Goal: Task Accomplishment & Management: Use online tool/utility

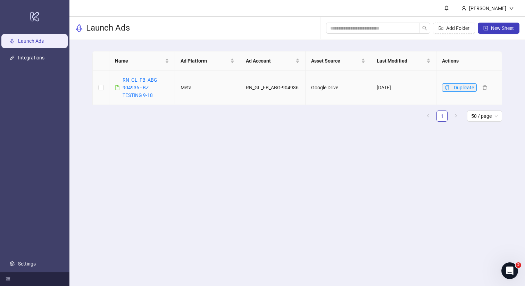
click at [451, 87] on button "Duplicate" at bounding box center [459, 87] width 35 height 8
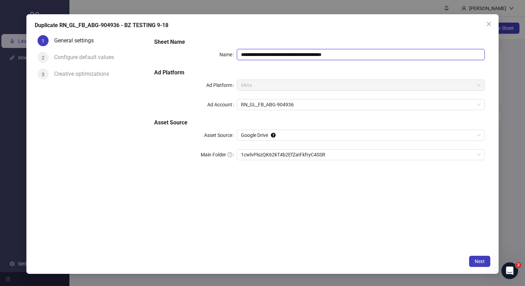
drag, startPoint x: 360, startPoint y: 55, endPoint x: 338, endPoint y: 56, distance: 22.2
click at [337, 56] on input "**********" at bounding box center [361, 54] width 248 height 11
type input "**********"
drag, startPoint x: 486, startPoint y: 23, endPoint x: 492, endPoint y: 30, distance: 8.8
click at [486, 23] on span "Close" at bounding box center [489, 24] width 11 height 6
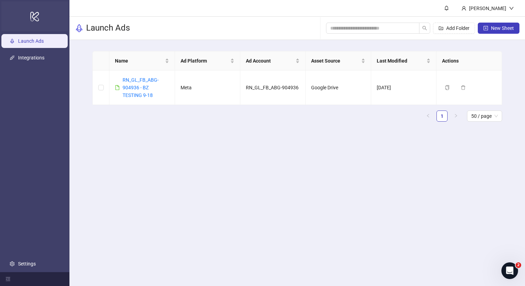
click at [33, 16] on icon "logo/logo-mobile" at bounding box center [35, 16] width 10 height 17
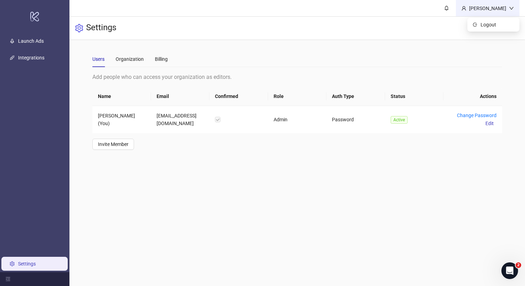
click at [498, 6] on div "[PERSON_NAME]" at bounding box center [488, 9] width 43 height 8
click at [26, 261] on link "Settings" at bounding box center [27, 264] width 18 height 6
click at [135, 58] on div "Organization" at bounding box center [130, 59] width 28 height 8
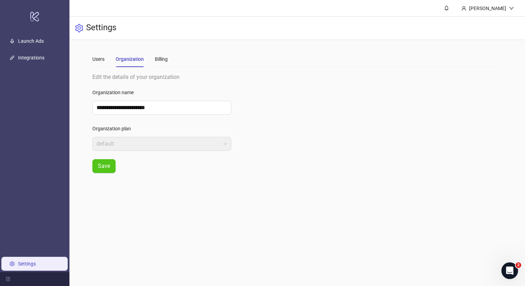
click at [153, 57] on div "Users Organization Billing" at bounding box center [129, 59] width 75 height 16
click at [156, 57] on div "Billing" at bounding box center [161, 59] width 13 height 8
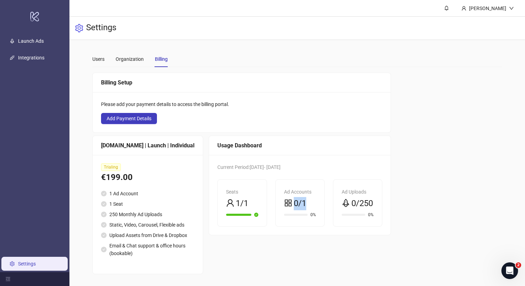
drag, startPoint x: 280, startPoint y: 202, endPoint x: 298, endPoint y: 201, distance: 18.1
click at [298, 201] on div "Ad Accounts 0/1 0%" at bounding box center [300, 203] width 49 height 47
click at [152, 149] on div "Kitchn.io | Launch | Individual" at bounding box center [147, 145] width 93 height 9
click at [139, 253] on li "Email & Chat support & office hours (bookable)" at bounding box center [147, 249] width 93 height 15
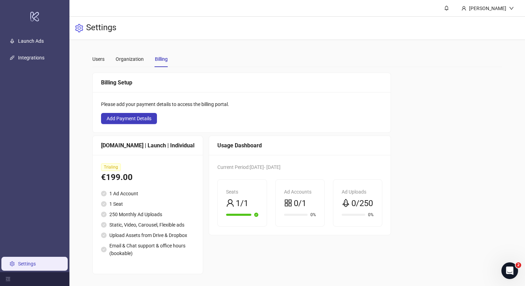
click at [284, 188] on div "Ad Accounts 0/1" at bounding box center [300, 199] width 32 height 22
drag, startPoint x: 290, startPoint y: 180, endPoint x: 293, endPoint y: 203, distance: 23.5
click at [293, 204] on div "Ad Accounts 0/1 0%" at bounding box center [300, 203] width 49 height 47
click at [297, 197] on span "0/1" at bounding box center [300, 203] width 13 height 13
click at [294, 197] on span "0/1" at bounding box center [300, 203] width 13 height 13
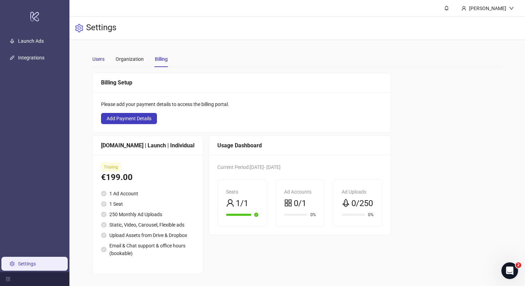
click at [98, 55] on div "Users" at bounding box center [98, 59] width 12 height 8
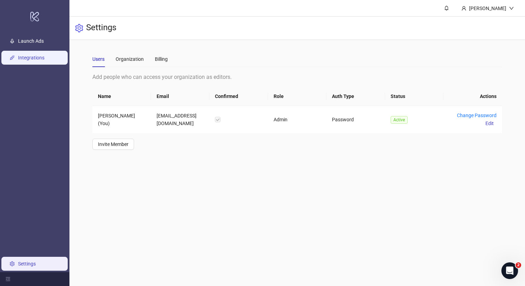
click at [43, 59] on link "Integrations" at bounding box center [31, 58] width 26 height 6
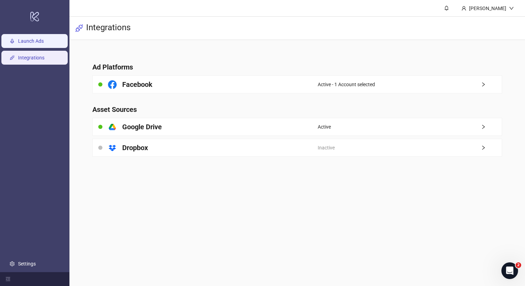
click at [29, 38] on link "Launch Ads" at bounding box center [31, 41] width 26 height 6
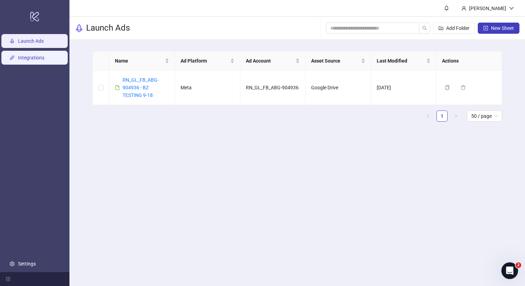
click at [27, 60] on link "Integrations" at bounding box center [31, 58] width 26 height 6
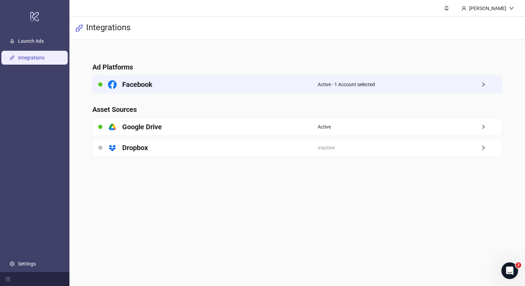
click at [472, 83] on div "Active - 1 Account selected" at bounding box center [410, 84] width 184 height 17
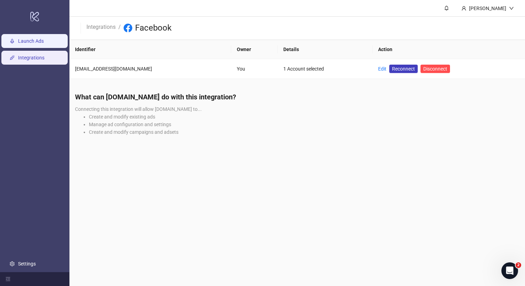
click at [18, 38] on link "Launch Ads" at bounding box center [31, 41] width 26 height 6
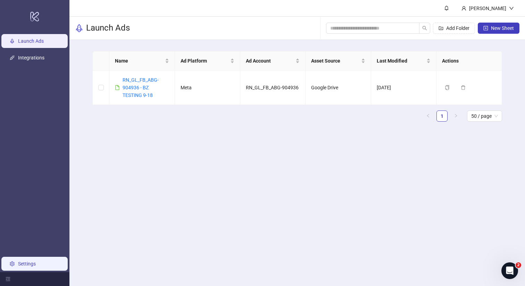
click at [36, 263] on link "Settings" at bounding box center [27, 264] width 18 height 6
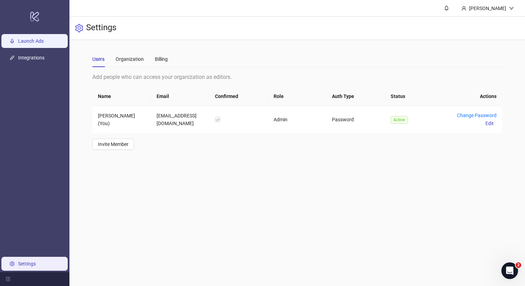
click at [28, 41] on link "Launch Ads" at bounding box center [31, 41] width 26 height 6
